Goal: Task Accomplishment & Management: Complete application form

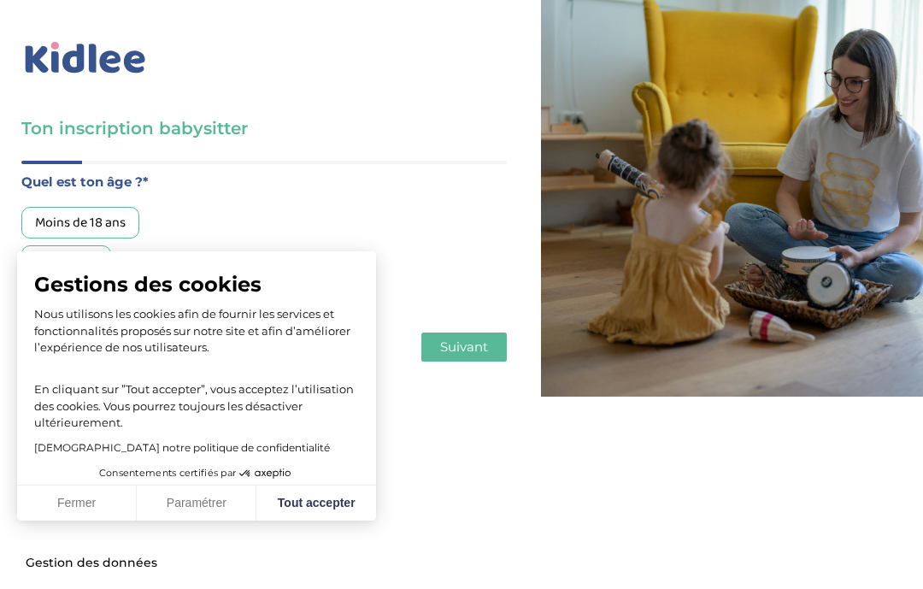
click at [324, 507] on button "Tout accepter" at bounding box center [316, 503] width 120 height 36
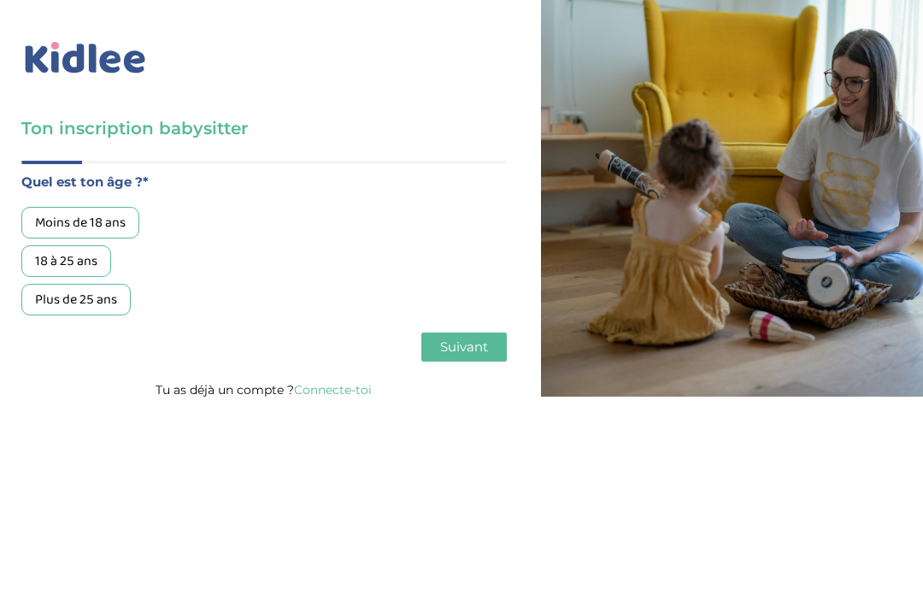
click at [81, 269] on div "18 à 25 ans" at bounding box center [66, 261] width 90 height 32
click at [484, 355] on span "Suivant" at bounding box center [464, 346] width 48 height 16
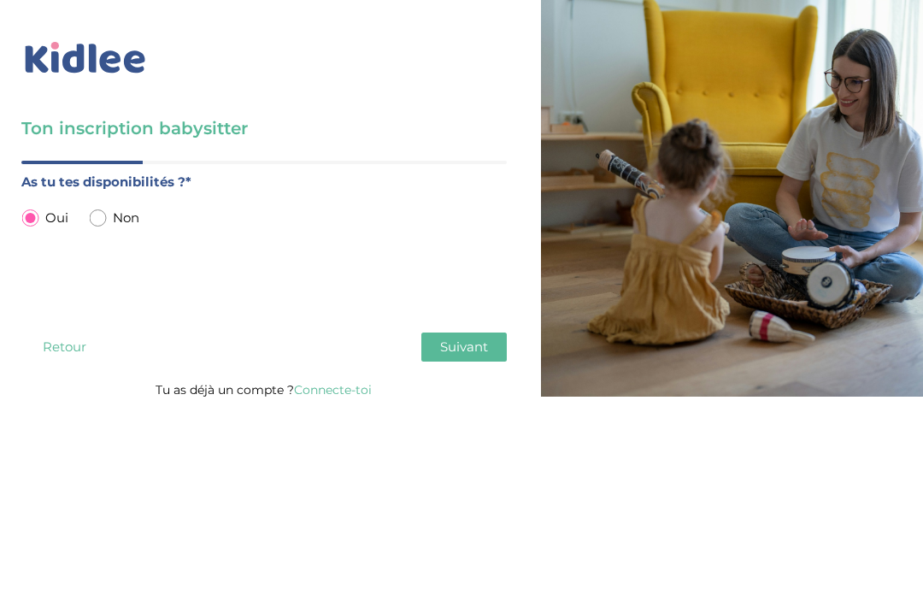
click at [484, 361] on button "Suivant" at bounding box center [463, 346] width 85 height 29
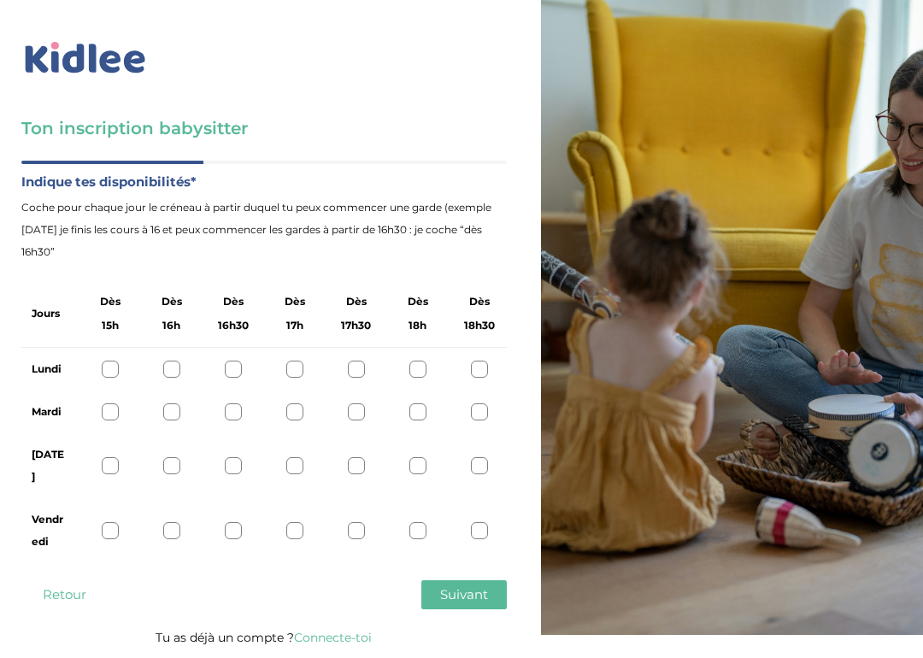
click at [111, 522] on div at bounding box center [110, 530] width 17 height 17
click at [172, 522] on div at bounding box center [171, 530] width 17 height 17
click at [233, 522] on div at bounding box center [233, 530] width 17 height 17
click at [300, 522] on div at bounding box center [294, 530] width 17 height 17
click at [424, 457] on div at bounding box center [417, 465] width 17 height 17
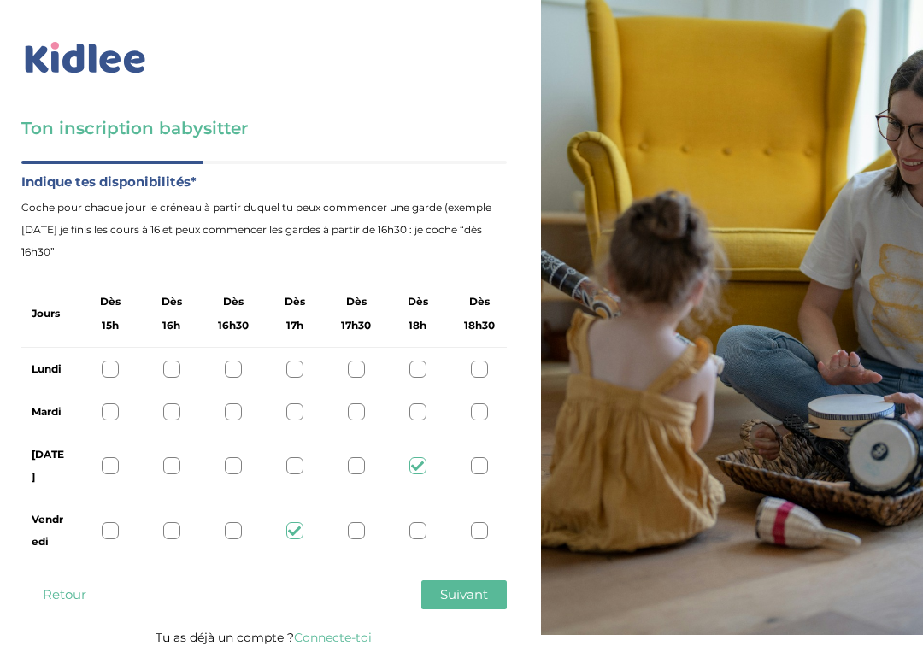
click at [460, 586] on span "Suivant" at bounding box center [464, 594] width 48 height 16
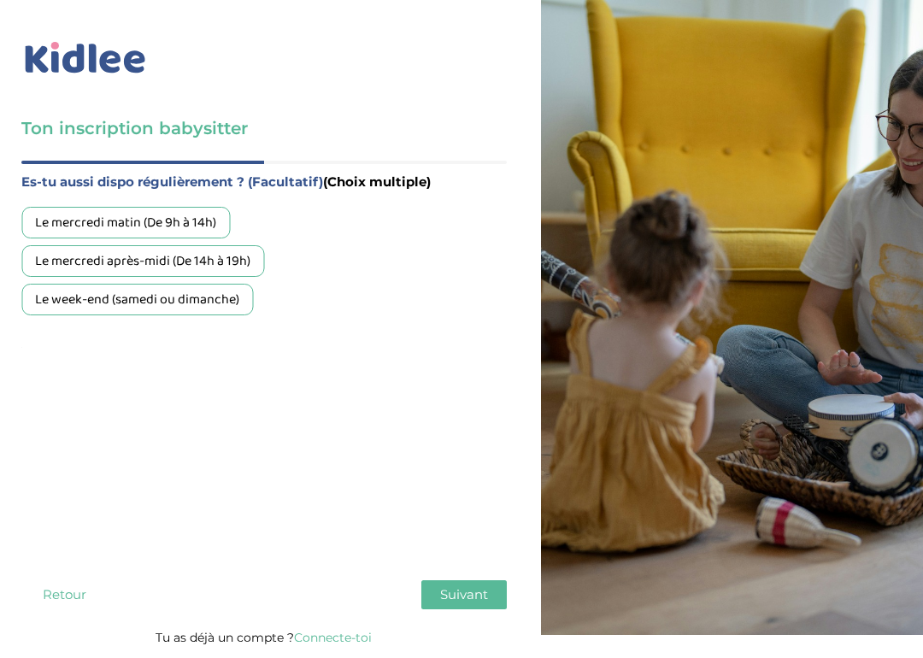
click at [224, 315] on div "Le week-end (samedi ou dimanche)" at bounding box center [137, 300] width 232 height 32
click at [477, 586] on span "Suivant" at bounding box center [464, 594] width 48 height 16
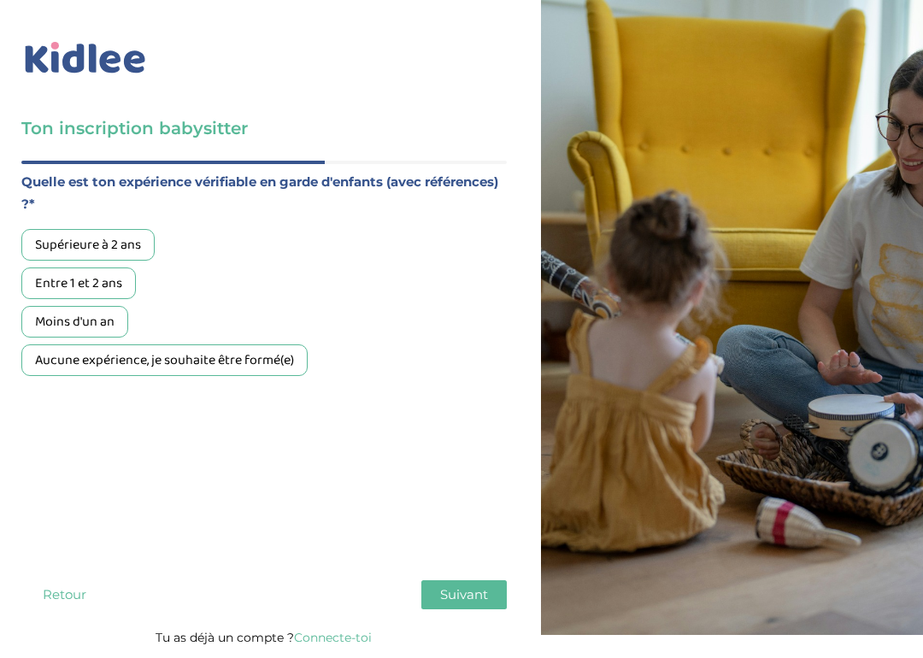
click at [130, 246] on div "Supérieure à 2 ans" at bounding box center [87, 245] width 133 height 32
click at [484, 586] on span "Suivant" at bounding box center [464, 594] width 48 height 16
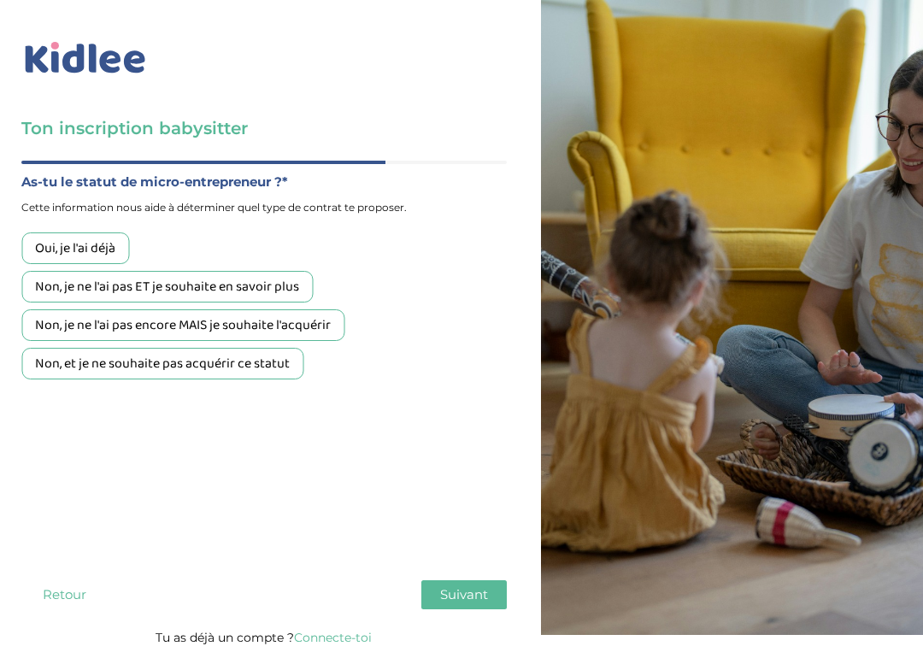
click at [279, 293] on div "Non, je ne l'ai pas ET je souhaite en savoir plus" at bounding box center [166, 287] width 291 height 32
click at [496, 580] on button "Suivant" at bounding box center [463, 594] width 85 height 29
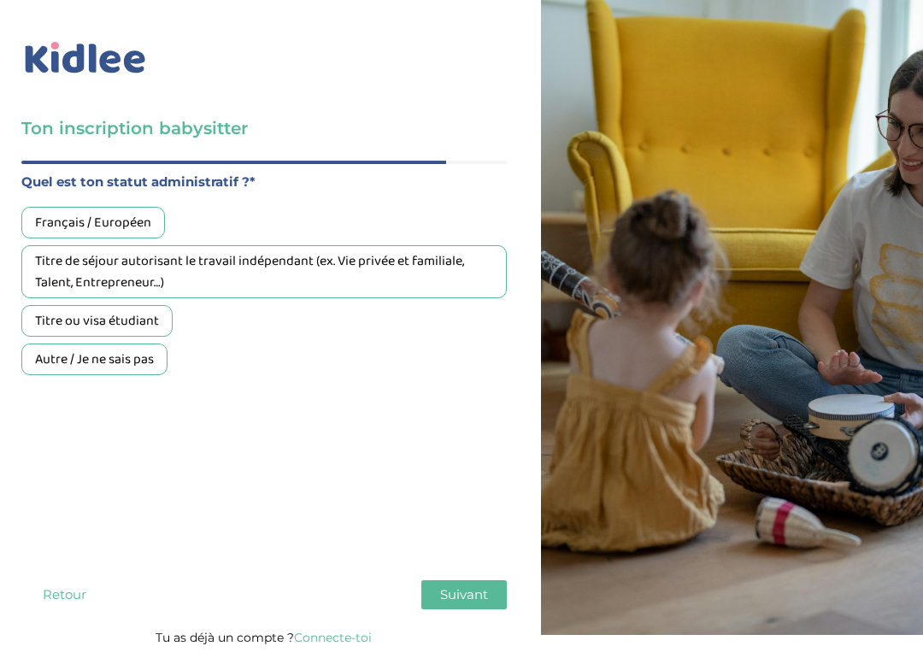
click at [135, 223] on div "Français / Européen" at bounding box center [93, 223] width 144 height 32
click at [495, 581] on button "Suivant" at bounding box center [463, 594] width 85 height 29
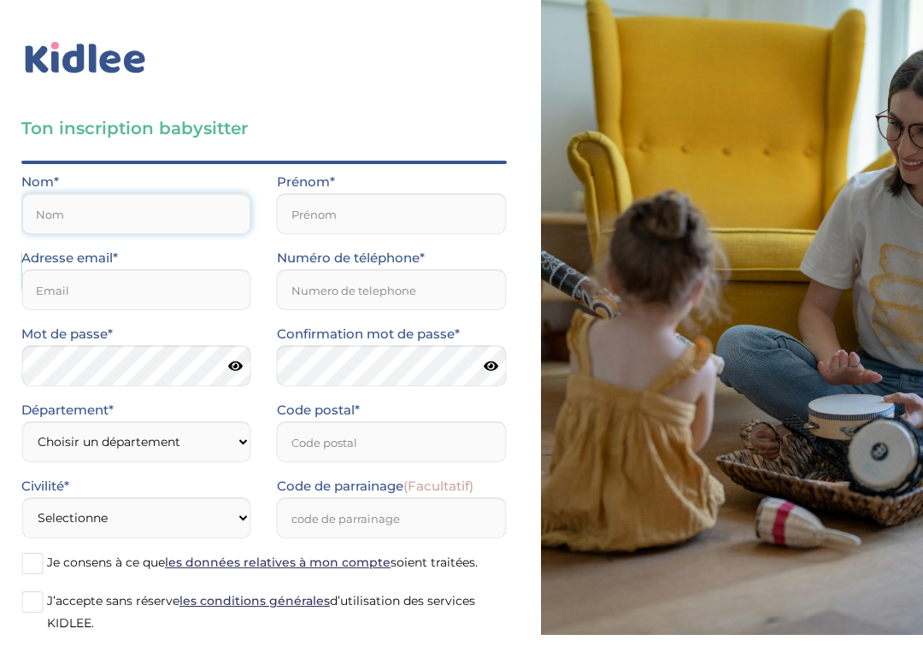
click at [163, 220] on input "text" at bounding box center [136, 213] width 230 height 41
type input "Ledon"
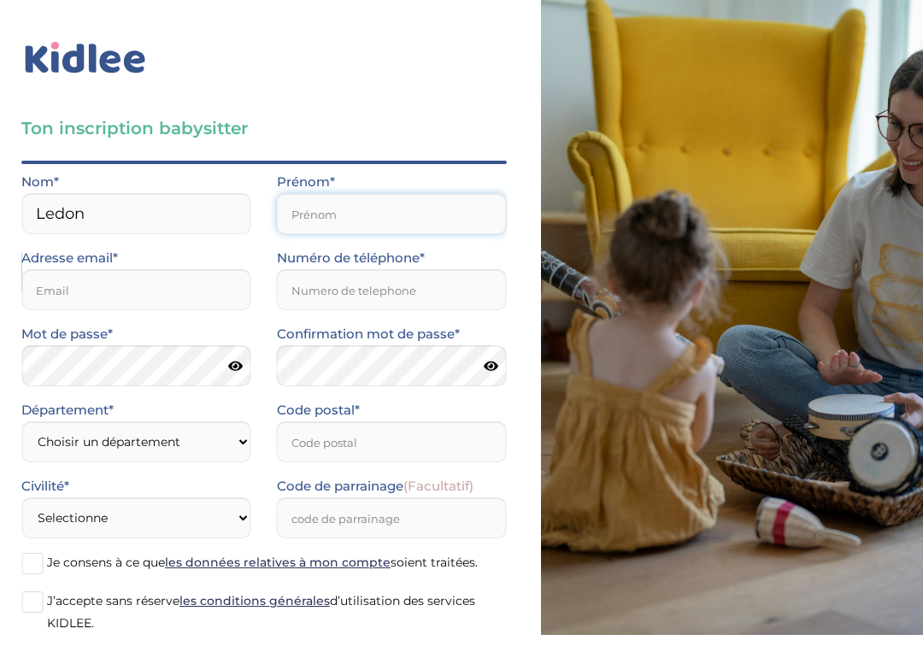
click at [312, 226] on input "text" at bounding box center [392, 213] width 230 height 41
type input "[EMAIL_ADDRESS][DOMAIN_NAME]"
type input "0695859214"
click at [365, 199] on input "Oce" at bounding box center [392, 213] width 230 height 41
click at [386, 212] on input "Oce" at bounding box center [392, 213] width 230 height 41
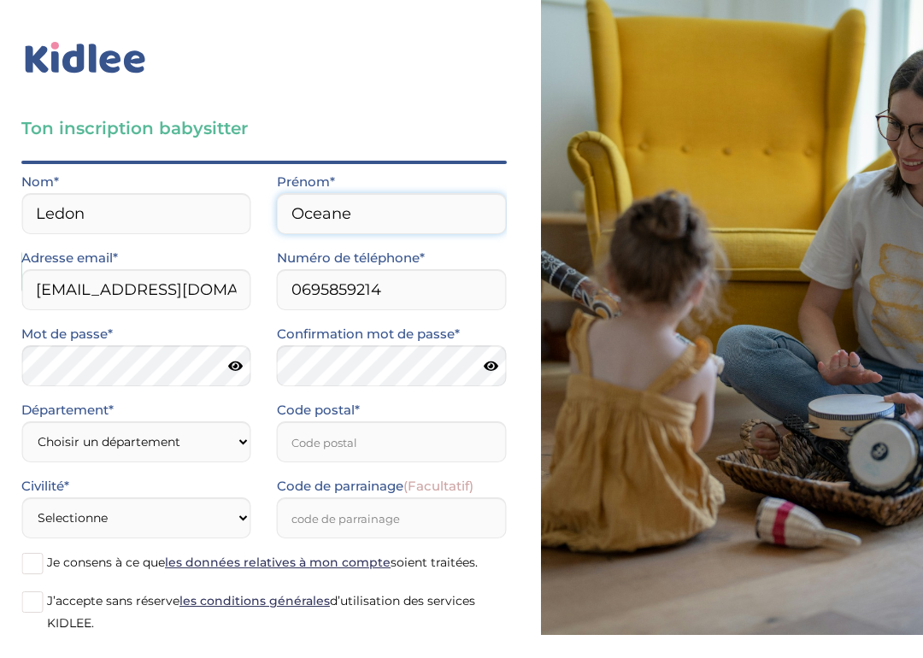
type input "Oceane"
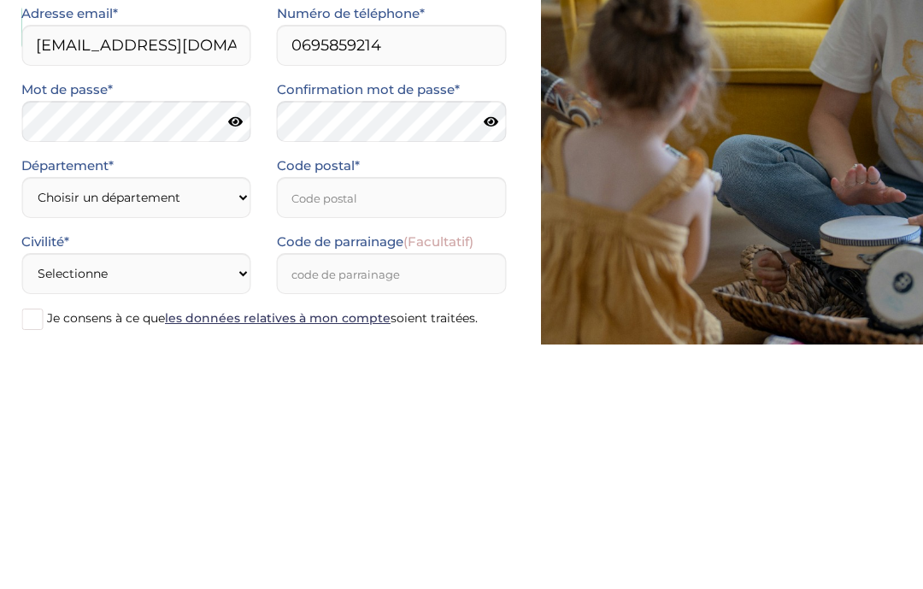
click at [231, 360] on icon at bounding box center [235, 366] width 15 height 13
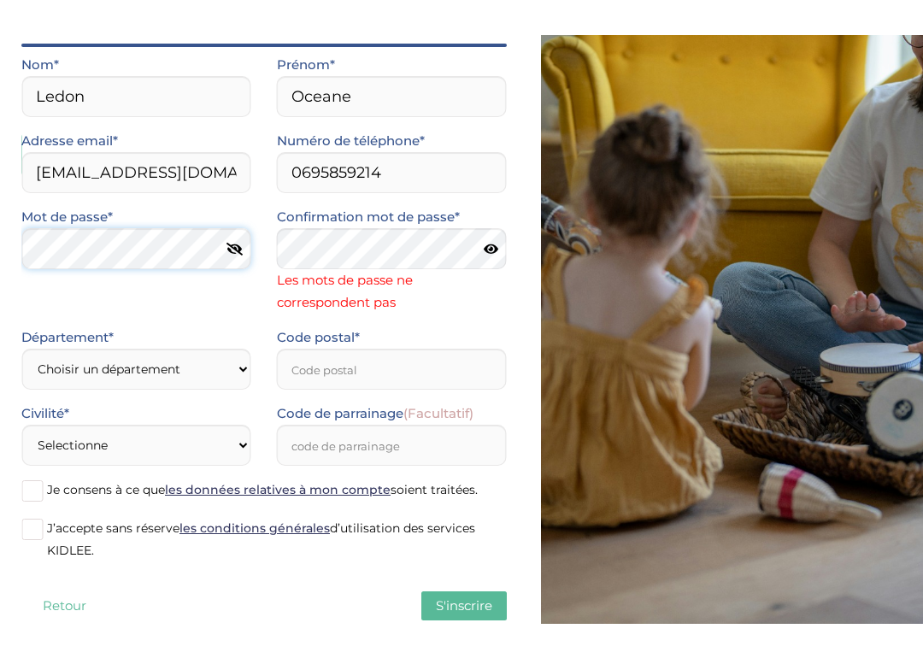
scroll to position [127, 0]
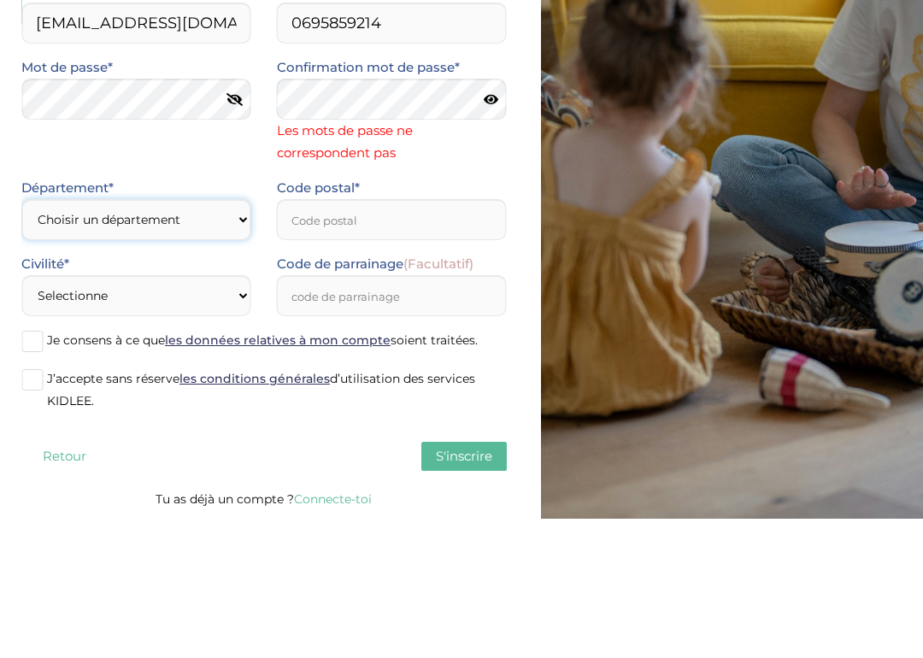
click at [163, 338] on select "Choisir un département [GEOGRAPHIC_DATA] (75) [GEOGRAPHIC_DATA] (92) [GEOGRAPHI…" at bounding box center [136, 358] width 230 height 41
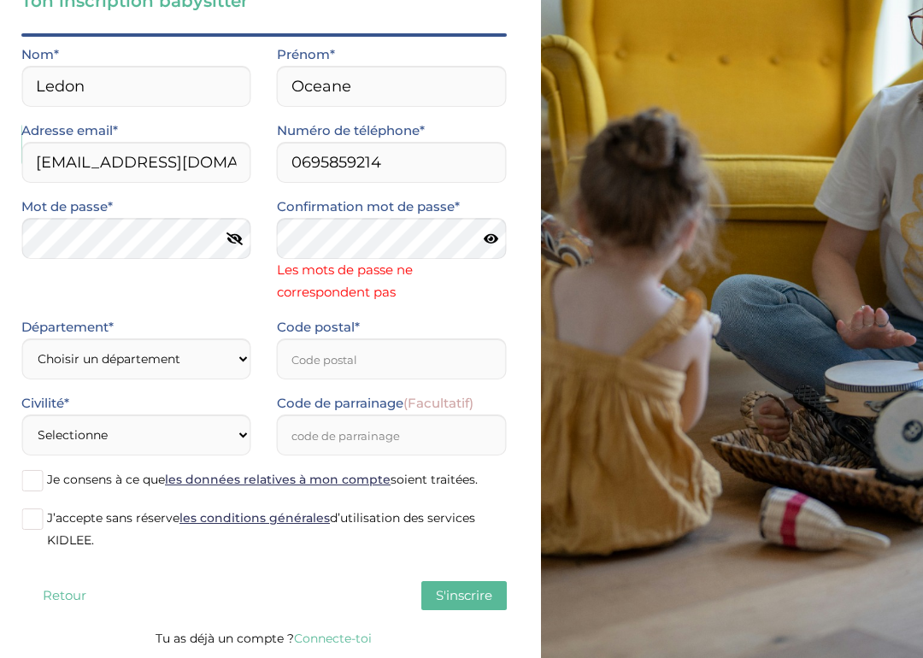
click at [490, 240] on icon at bounding box center [491, 238] width 15 height 13
click at [138, 358] on select "Choisir un département [GEOGRAPHIC_DATA] (75) [GEOGRAPHIC_DATA] (92) [GEOGRAPHI…" at bounding box center [136, 358] width 230 height 41
select select "92"
click at [380, 355] on input "Code postal*" at bounding box center [392, 358] width 230 height 41
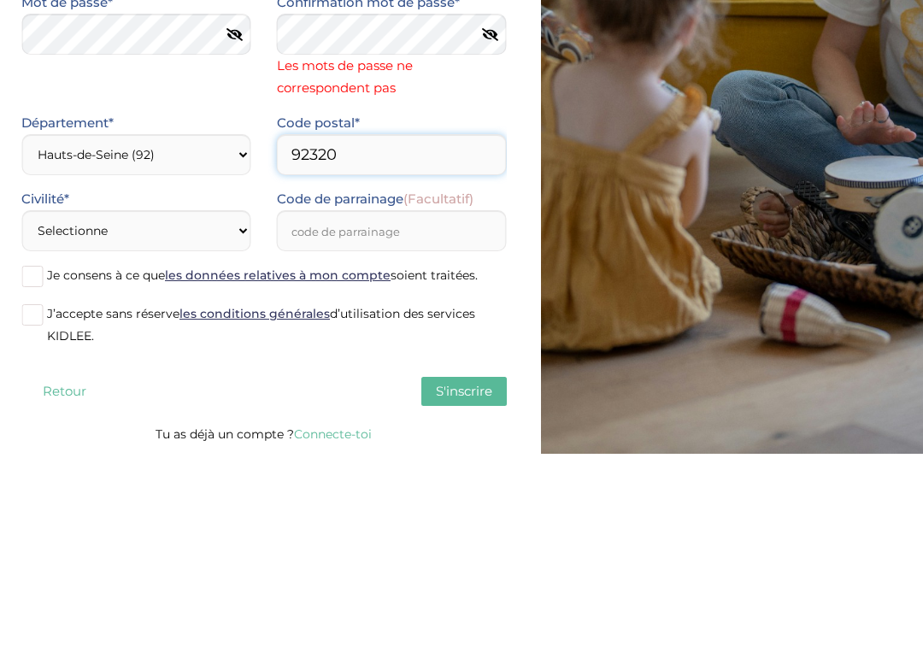
type input "92320"
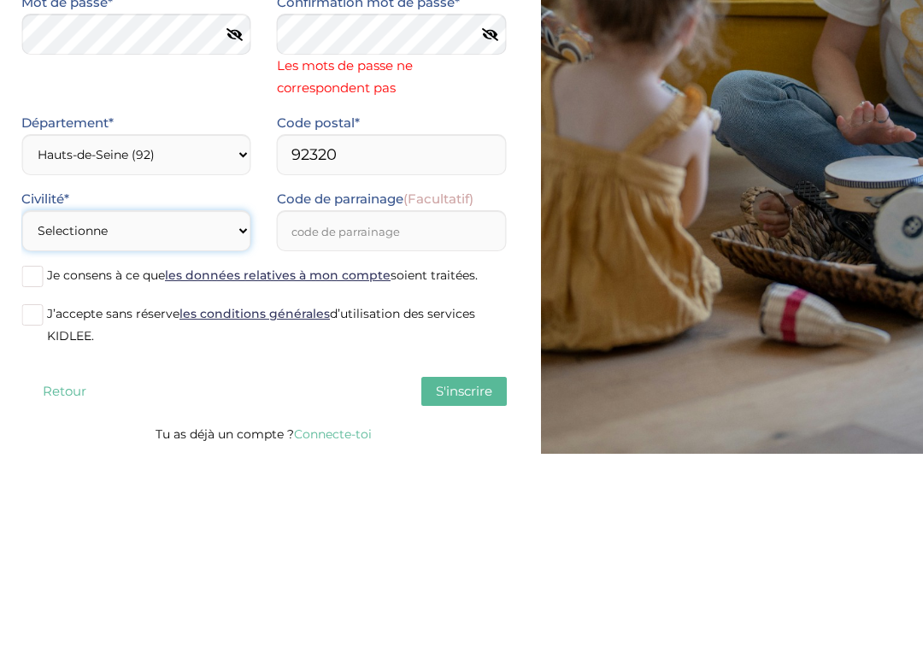
click at [126, 414] on select "Selectionne Mr [PERSON_NAME]" at bounding box center [136, 434] width 230 height 41
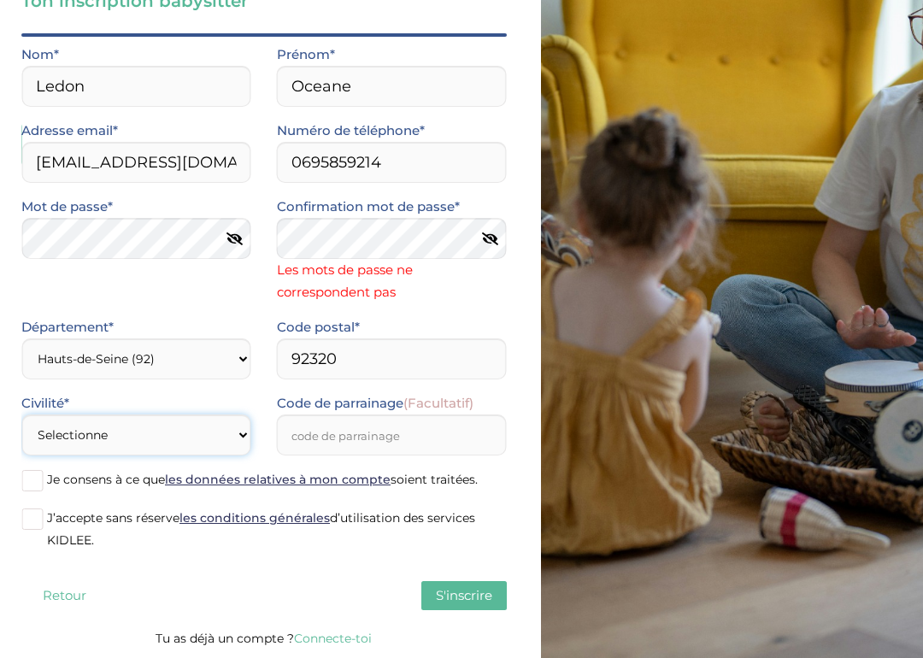
select select "1"
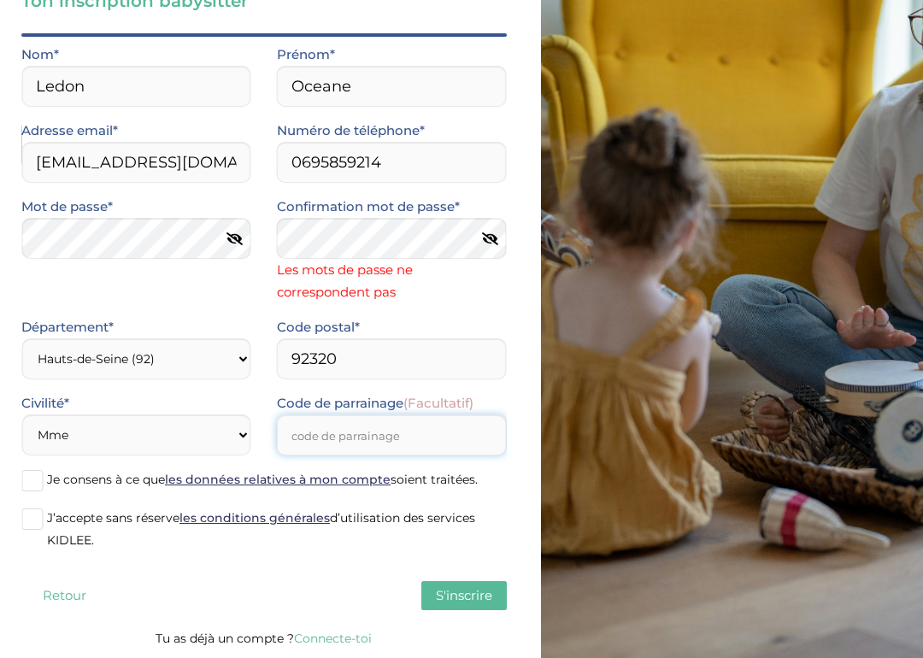
click at [420, 440] on input "Code de parrainage (Facultatif)" at bounding box center [392, 434] width 230 height 41
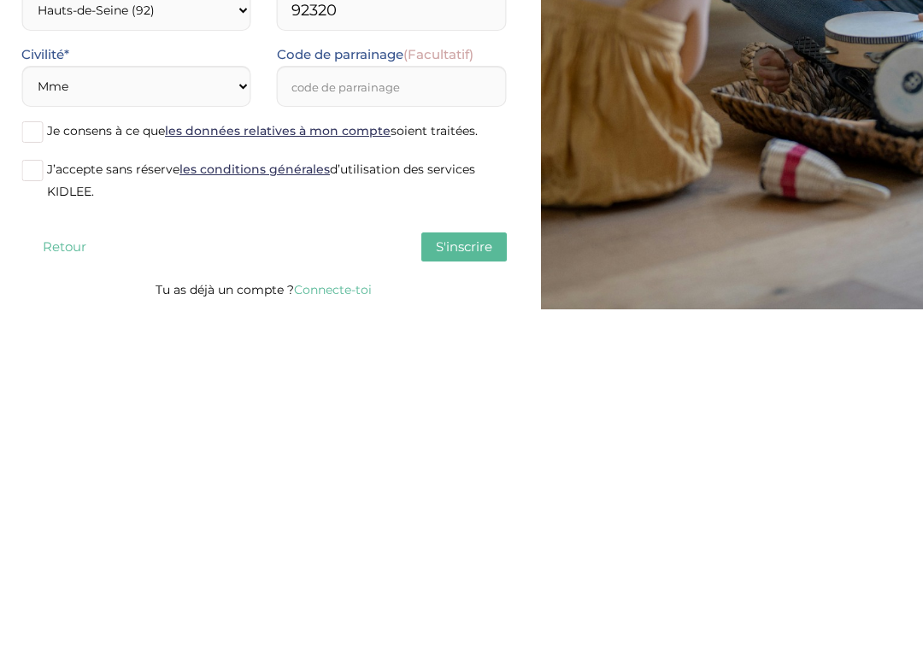
click at [33, 470] on span at bounding box center [31, 480] width 21 height 21
click at [0, 0] on input "Je consens à ce que les données relatives à mon compte soient traitées." at bounding box center [0, 0] width 0 height 0
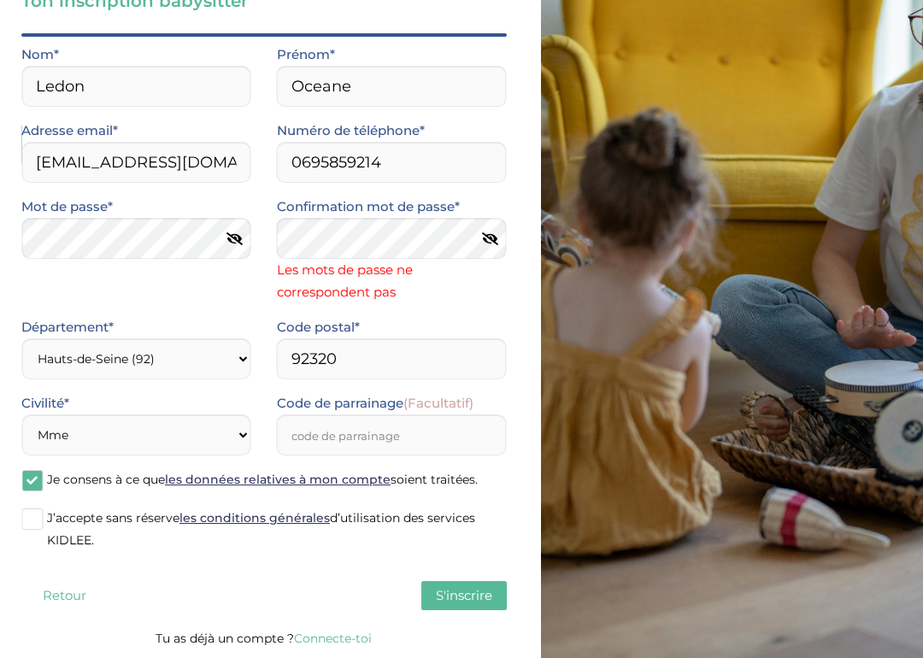
click at [49, 519] on span "J’accepte sans réserve les conditions générales d’utilisation des services KIDL…" at bounding box center [261, 529] width 428 height 38
click at [0, 0] on input "J’accepte sans réserve les conditions générales d’utilisation des services KIDL…" at bounding box center [0, 0] width 0 height 0
click at [465, 588] on span "S'inscrire" at bounding box center [464, 595] width 56 height 16
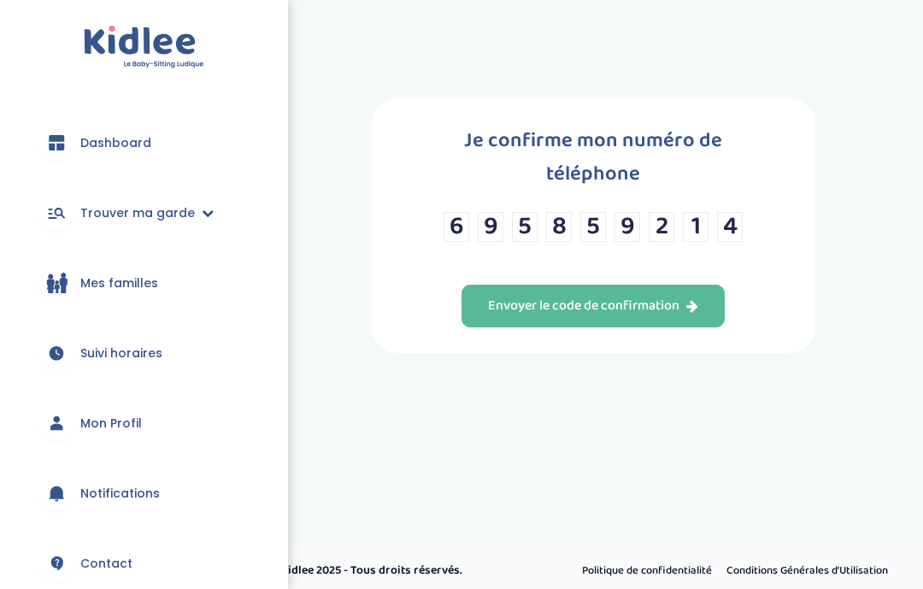
scroll to position [9, 0]
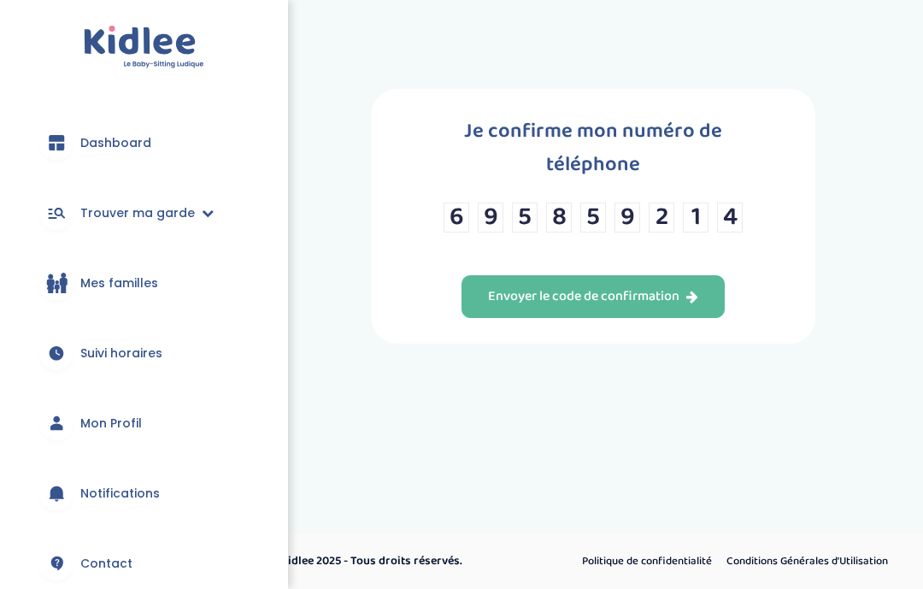
click at [468, 220] on input "6" at bounding box center [456, 217] width 26 height 30
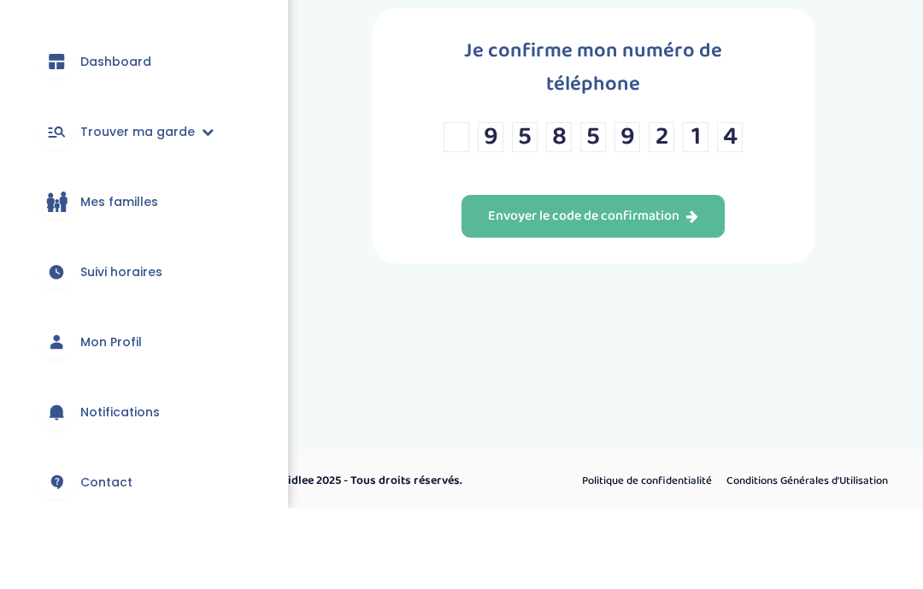
click at [735, 203] on input "4" at bounding box center [730, 218] width 26 height 30
click at [461, 203] on input "text" at bounding box center [456, 218] width 26 height 30
type input "0"
type input "6"
type input "9"
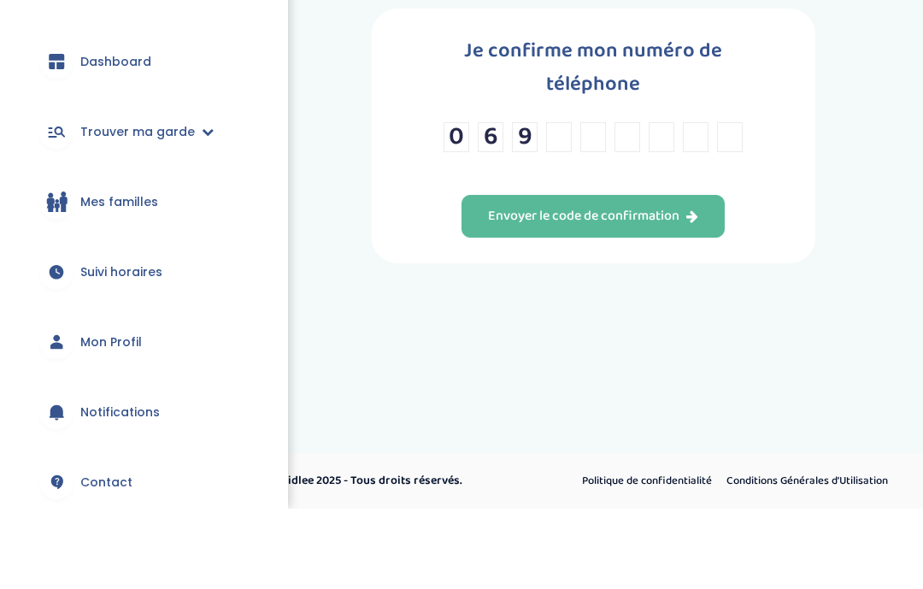
type input "5"
type input "8"
type input "5"
type input "9"
type input "2"
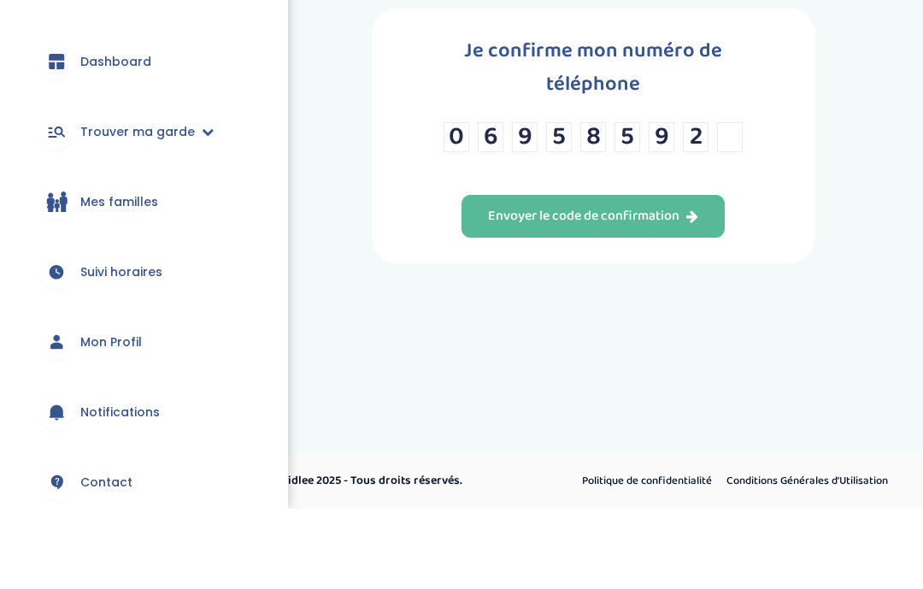
click at [469, 203] on input "0" at bounding box center [456, 218] width 26 height 30
click at [703, 203] on input "2" at bounding box center [696, 218] width 26 height 30
click at [531, 203] on div at bounding box center [592, 228] width 299 height 51
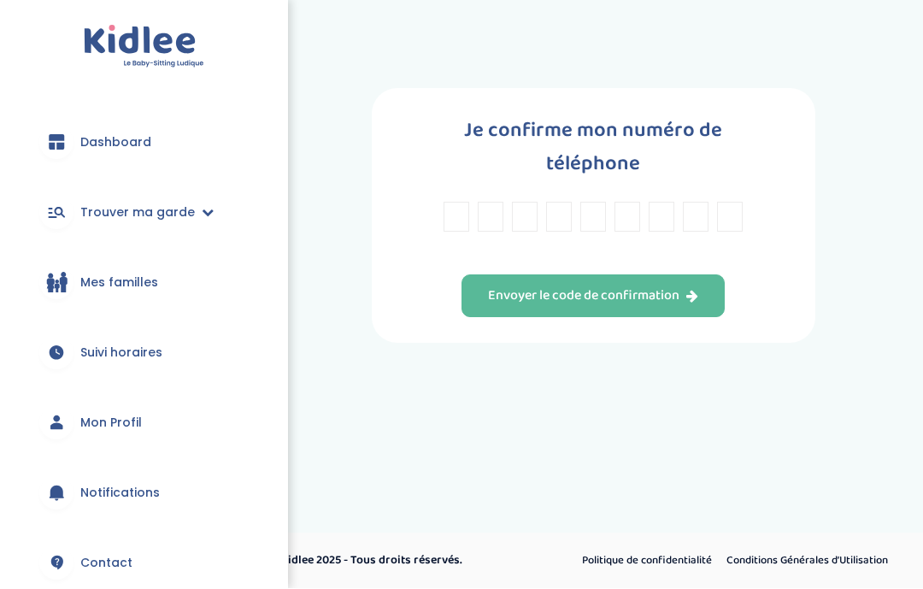
click at [560, 232] on input "text" at bounding box center [559, 217] width 26 height 30
click at [599, 254] on div at bounding box center [592, 227] width 299 height 51
click at [634, 254] on div at bounding box center [592, 227] width 299 height 51
click at [666, 254] on div at bounding box center [592, 227] width 299 height 51
click at [695, 254] on div at bounding box center [592, 227] width 299 height 51
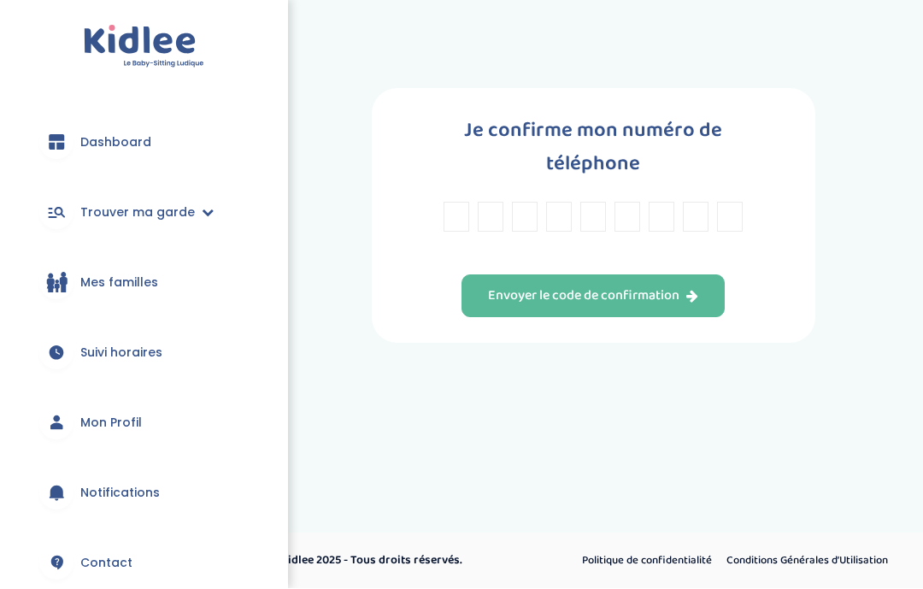
click at [741, 254] on div at bounding box center [592, 227] width 299 height 51
click at [778, 251] on div "Je confirme mon numéro de téléphone Envoyer le code de confirmation" at bounding box center [593, 216] width 443 height 255
click at [460, 224] on input "text" at bounding box center [456, 217] width 26 height 30
type input "6"
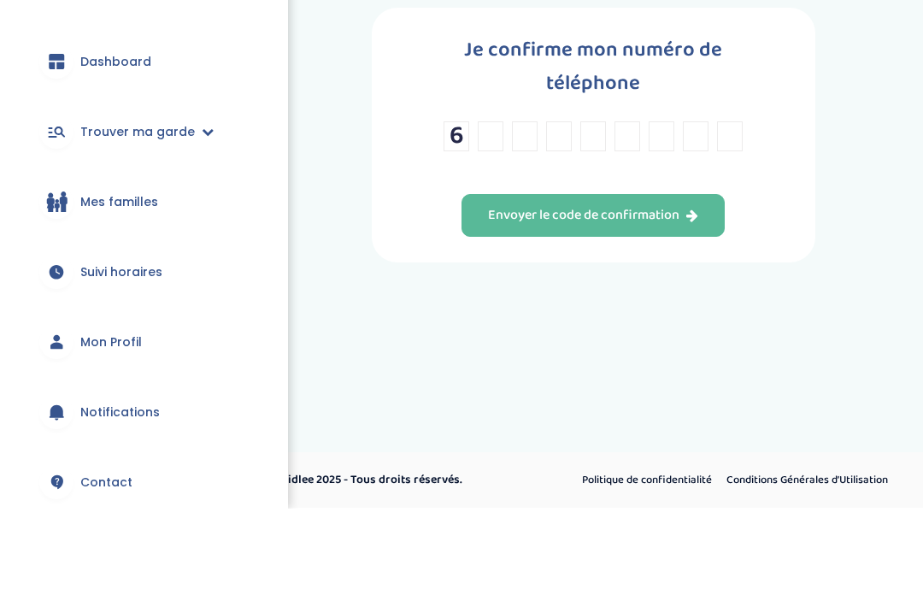
type input "9"
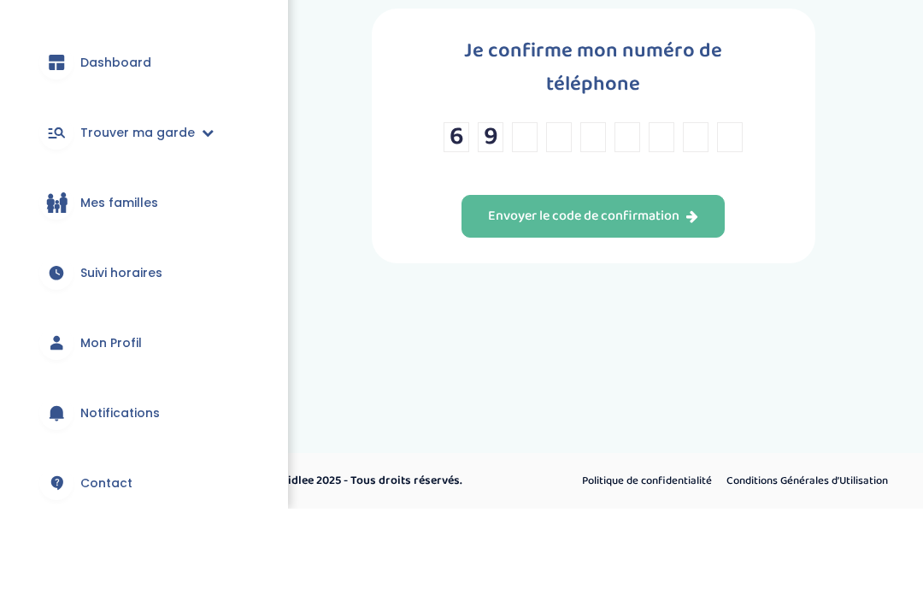
type input "5"
type input "8"
type input "5"
type input "9"
type input "2"
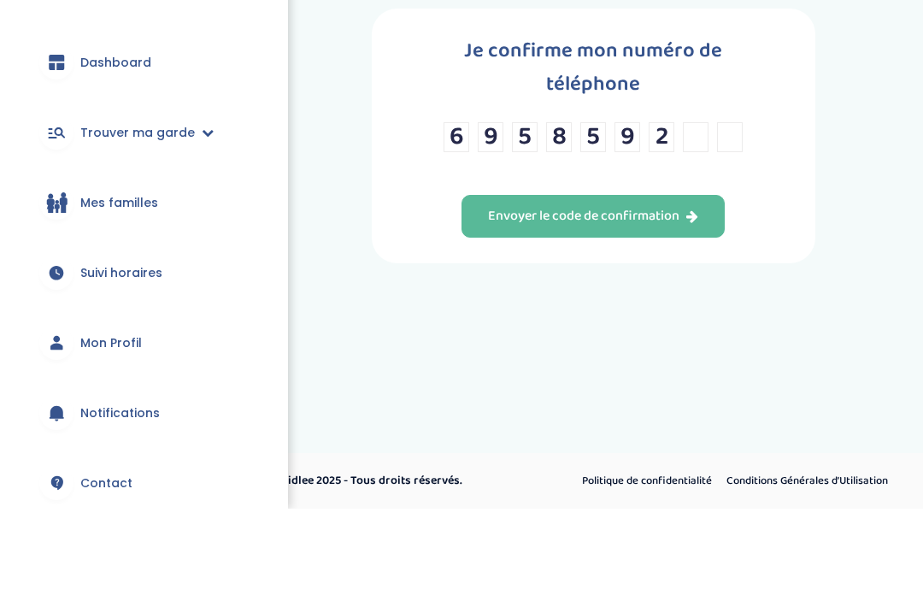
type input "1"
type input "4"
click at [638, 275] on button "Envoyer le code de confirmation" at bounding box center [592, 296] width 263 height 43
